Goal: Task Accomplishment & Management: Complete application form

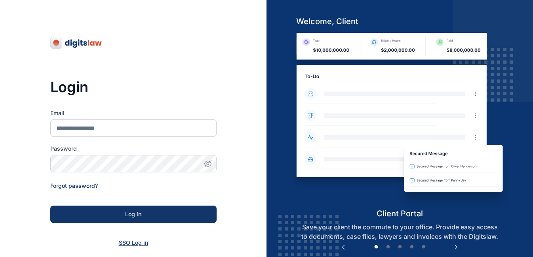
click at [137, 243] on span "SSO Log in" at bounding box center [133, 243] width 29 height 7
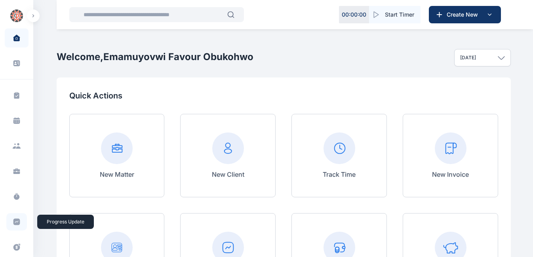
click at [17, 219] on icon at bounding box center [17, 222] width 8 height 8
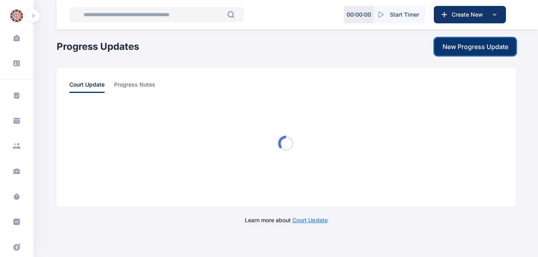
click at [486, 45] on span "New Progress Update" at bounding box center [475, 47] width 66 height 10
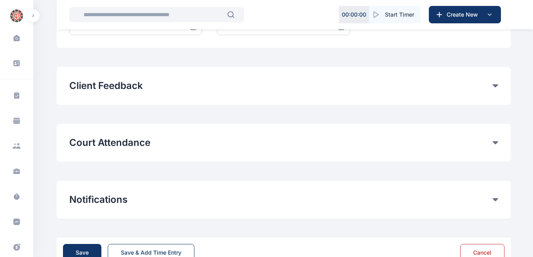
scroll to position [438, 0]
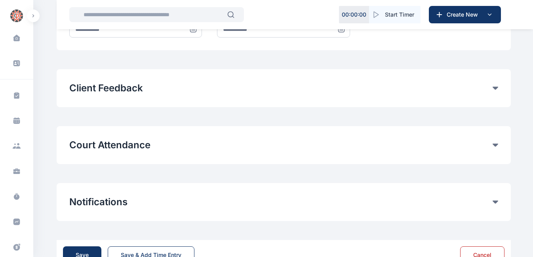
click at [496, 144] on icon at bounding box center [496, 145] width 6 height 3
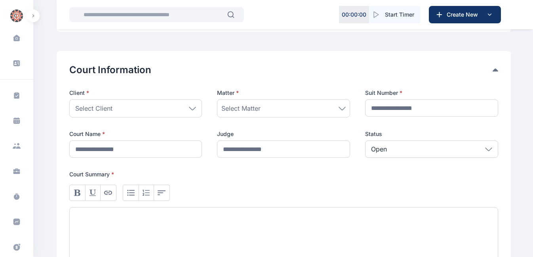
scroll to position [116, 0]
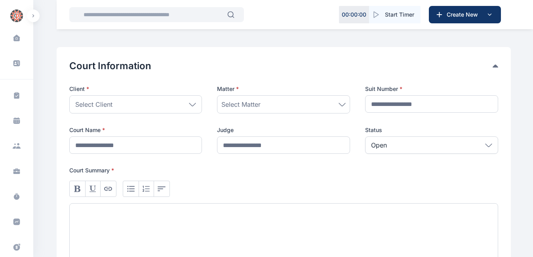
click at [194, 104] on icon at bounding box center [192, 105] width 7 height 4
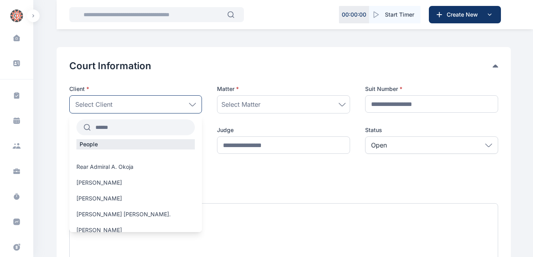
click at [139, 126] on input "text" at bounding box center [143, 127] width 105 height 14
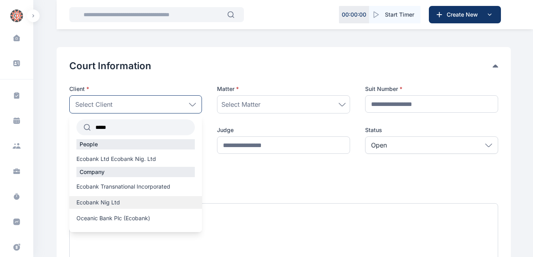
type input "*****"
click at [112, 204] on span "Ecobank Nig Ltd" at bounding box center [98, 203] width 44 height 8
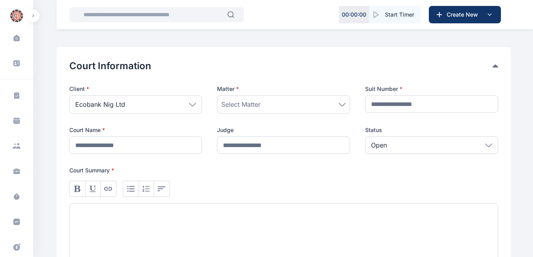
click at [505, 91] on div "Court Information Client * Ecobank Nig Ltd ***** People Ecobank Ltd Ecobank Nig…" at bounding box center [284, 161] width 454 height 228
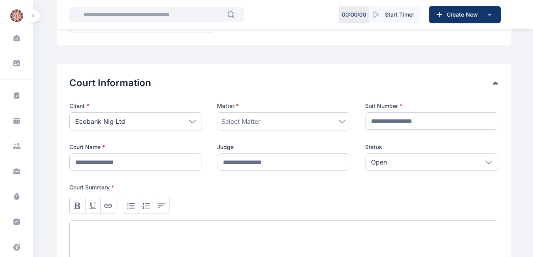
scroll to position [100, 0]
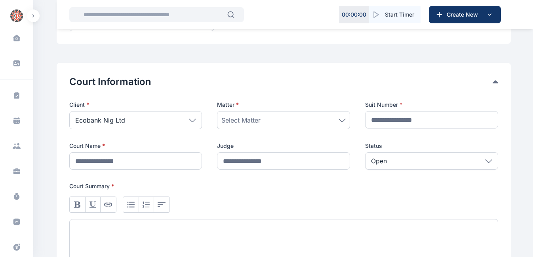
click at [342, 121] on icon at bounding box center [342, 121] width 7 height 4
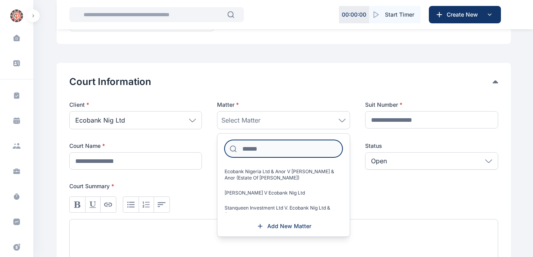
click at [283, 153] on input at bounding box center [284, 148] width 118 height 17
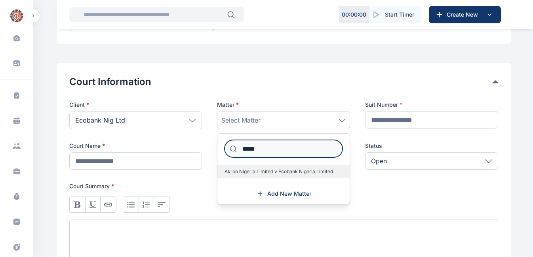
type input "*****"
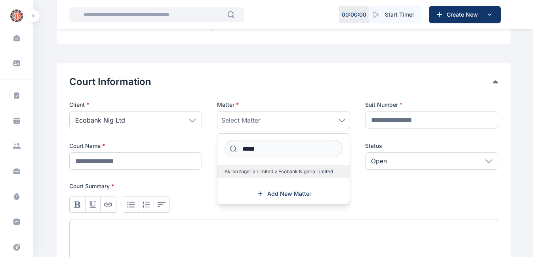
click at [278, 170] on span "Akron Nigeria Limited v Ecobank Nigeria Limited" at bounding box center [279, 172] width 108 height 6
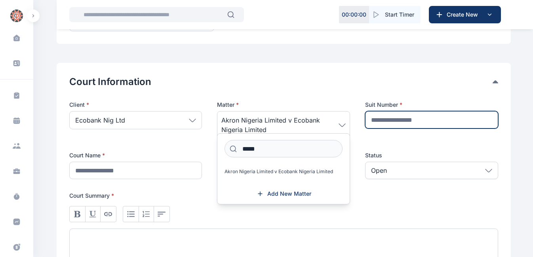
click at [380, 118] on input "text" at bounding box center [431, 119] width 133 height 17
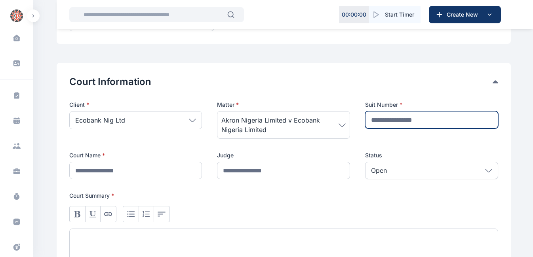
click at [386, 120] on input "text" at bounding box center [431, 119] width 133 height 17
type input "**********"
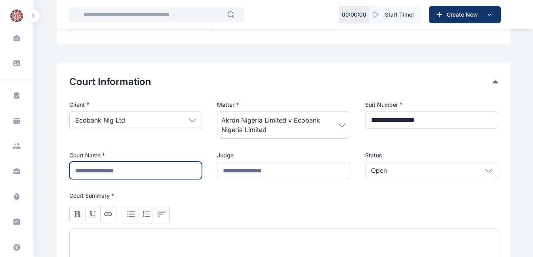
click at [122, 169] on input "text" at bounding box center [135, 170] width 133 height 17
type input "**********"
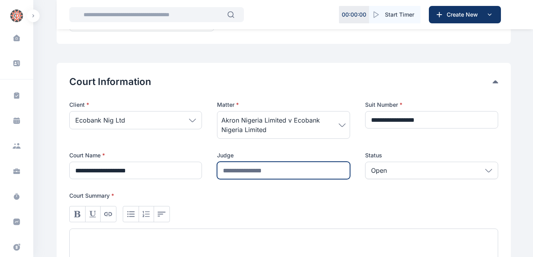
click at [245, 171] on input "text" at bounding box center [283, 170] width 133 height 17
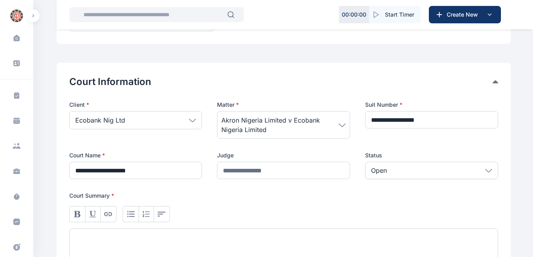
drag, startPoint x: 346, startPoint y: 214, endPoint x: 151, endPoint y: 224, distance: 195.1
click at [151, 224] on div at bounding box center [283, 244] width 429 height 88
click at [91, 237] on div at bounding box center [283, 258] width 429 height 59
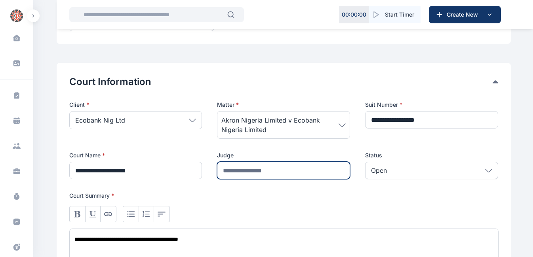
click at [228, 174] on input "text" at bounding box center [283, 170] width 133 height 17
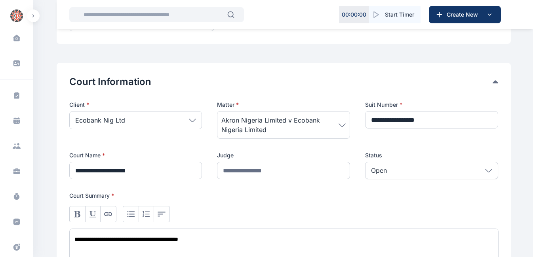
click at [331, 210] on div at bounding box center [283, 214] width 429 height 16
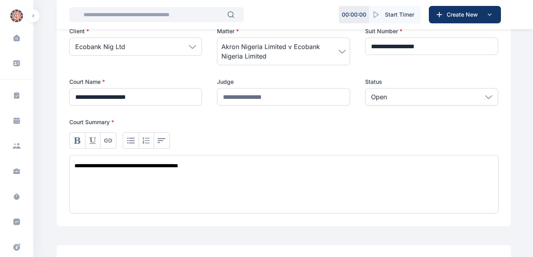
scroll to position [180, 0]
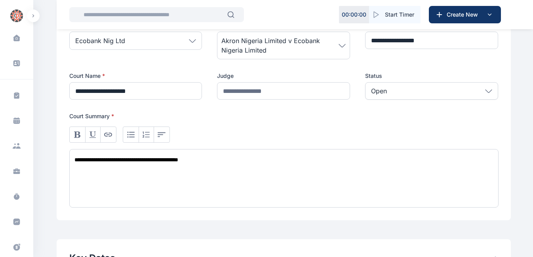
click at [223, 162] on div "**********" at bounding box center [283, 178] width 429 height 59
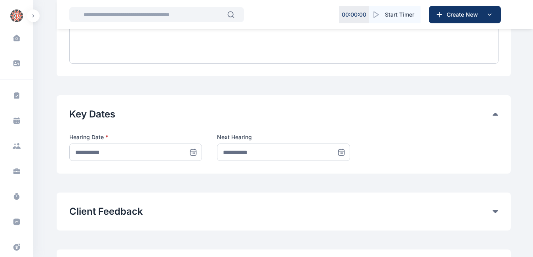
scroll to position [338, 0]
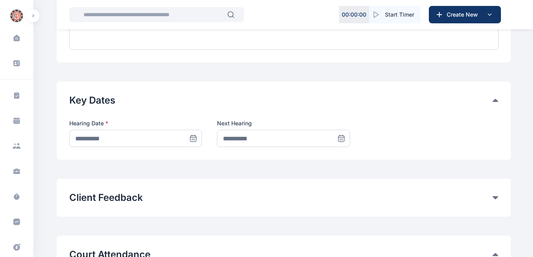
click at [194, 137] on icon at bounding box center [193, 139] width 8 height 8
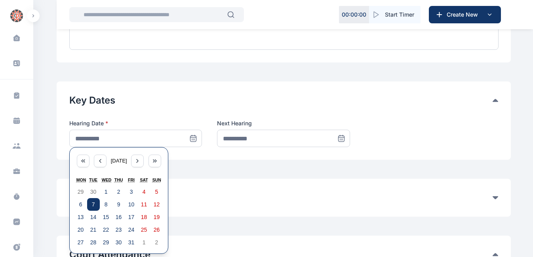
click at [95, 202] on button "7" at bounding box center [93, 204] width 13 height 13
type input "**********"
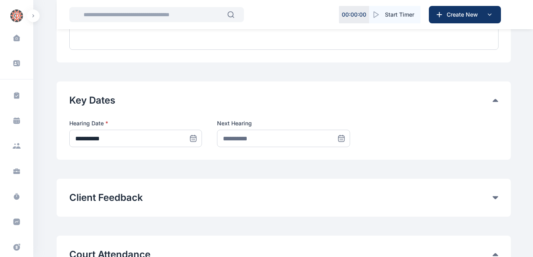
click at [340, 138] on icon at bounding box center [341, 139] width 8 height 8
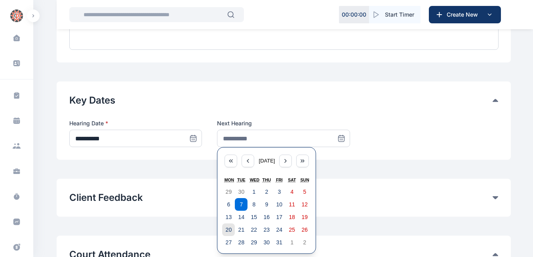
click at [229, 230] on abbr "20" at bounding box center [229, 230] width 6 height 6
type input "**********"
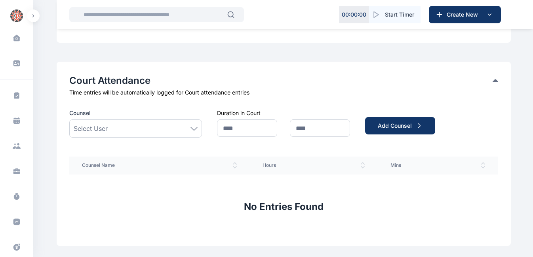
scroll to position [516, 0]
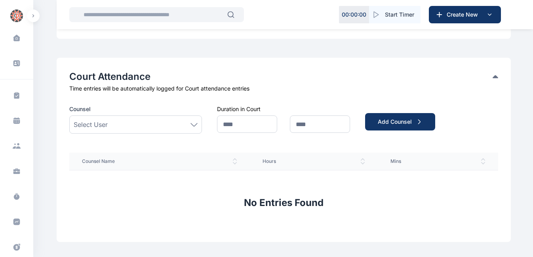
click at [192, 123] on icon at bounding box center [193, 125] width 7 height 4
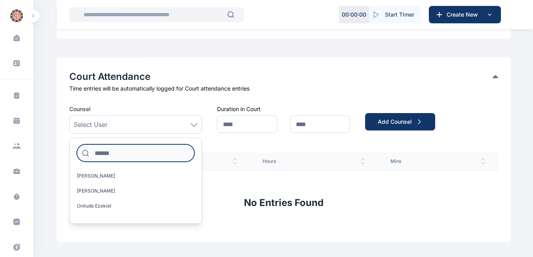
click at [137, 150] on input at bounding box center [136, 153] width 118 height 17
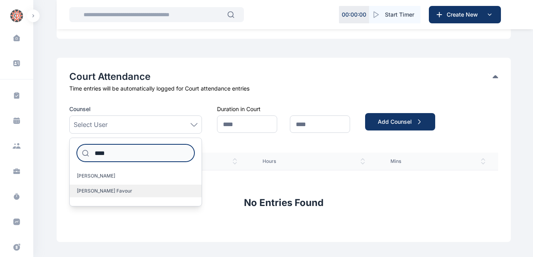
type input "****"
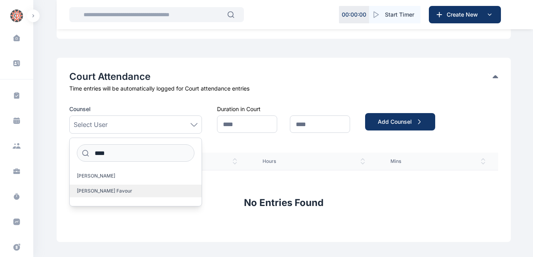
click at [122, 191] on span "[PERSON_NAME] Favour" at bounding box center [104, 191] width 55 height 6
click at [393, 181] on div "No Entries Found" at bounding box center [283, 199] width 429 height 59
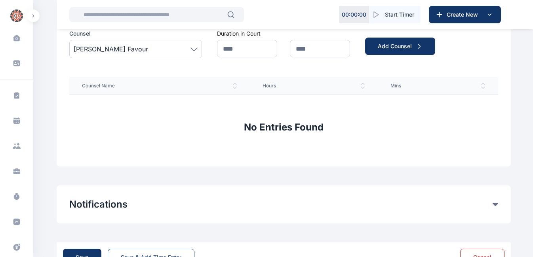
scroll to position [620, 0]
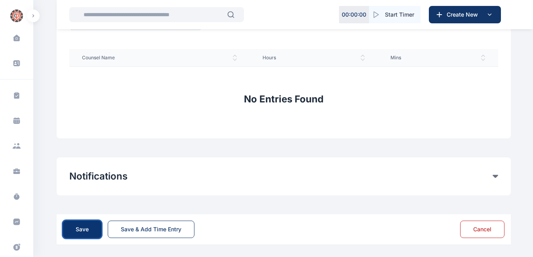
click at [80, 231] on div "Save" at bounding box center [82, 230] width 13 height 8
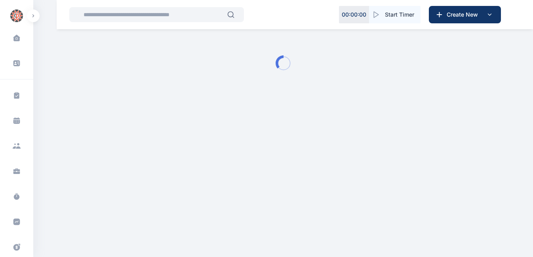
scroll to position [0, 0]
type input "**********"
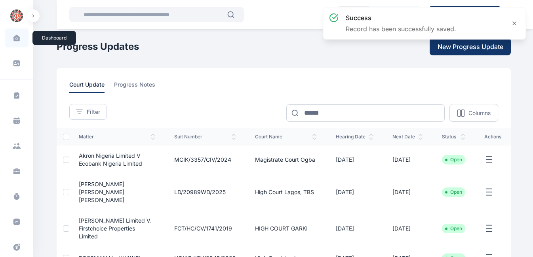
click at [16, 38] on icon at bounding box center [17, 39] width 2 height 2
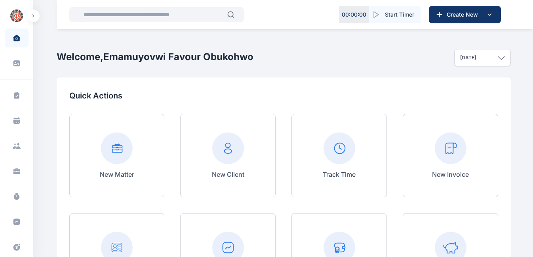
click at [17, 16] on img "button" at bounding box center [16, 16] width 13 height 13
click at [499, 56] on icon at bounding box center [501, 58] width 7 height 4
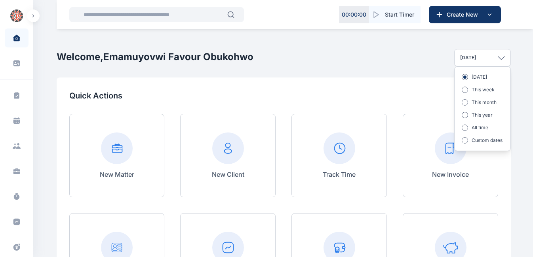
click at [499, 56] on icon at bounding box center [501, 58] width 7 height 4
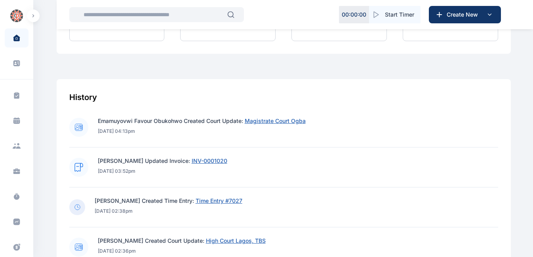
scroll to position [257, 0]
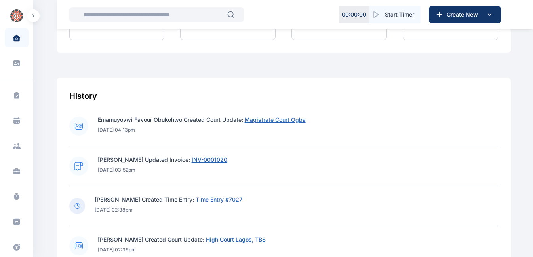
click at [262, 120] on span "Magistrate Court Ogba" at bounding box center [275, 119] width 61 height 7
